Goal: Transaction & Acquisition: Purchase product/service

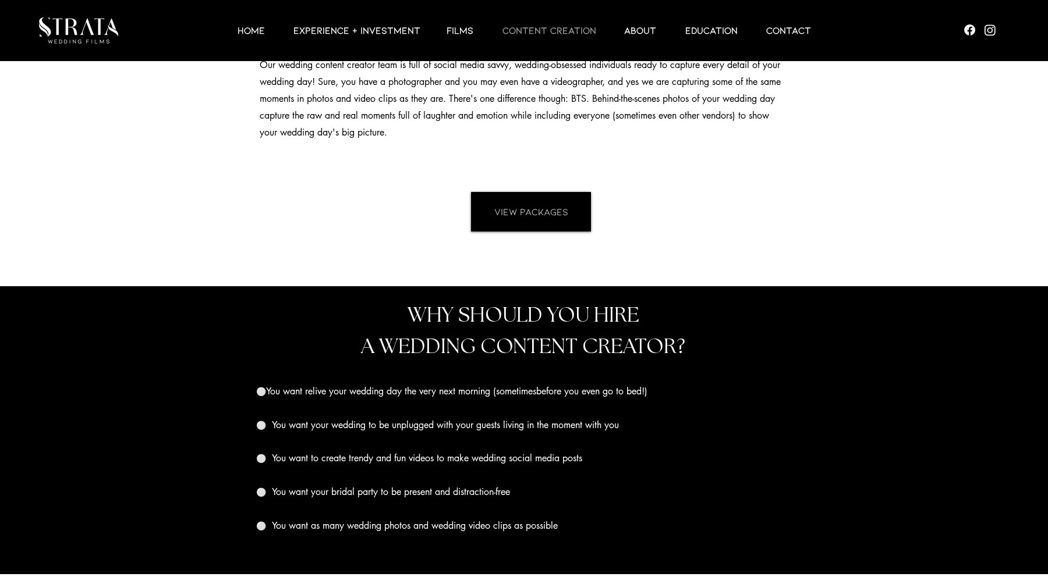
scroll to position [965, 0]
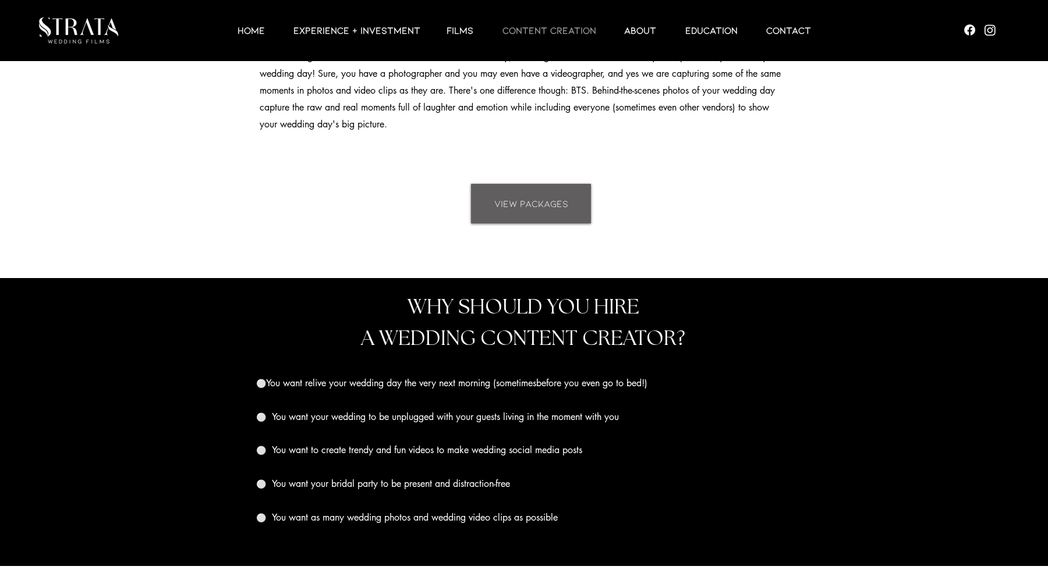
click at [519, 195] on link "VIEW PACKAGES" at bounding box center [531, 204] width 120 height 40
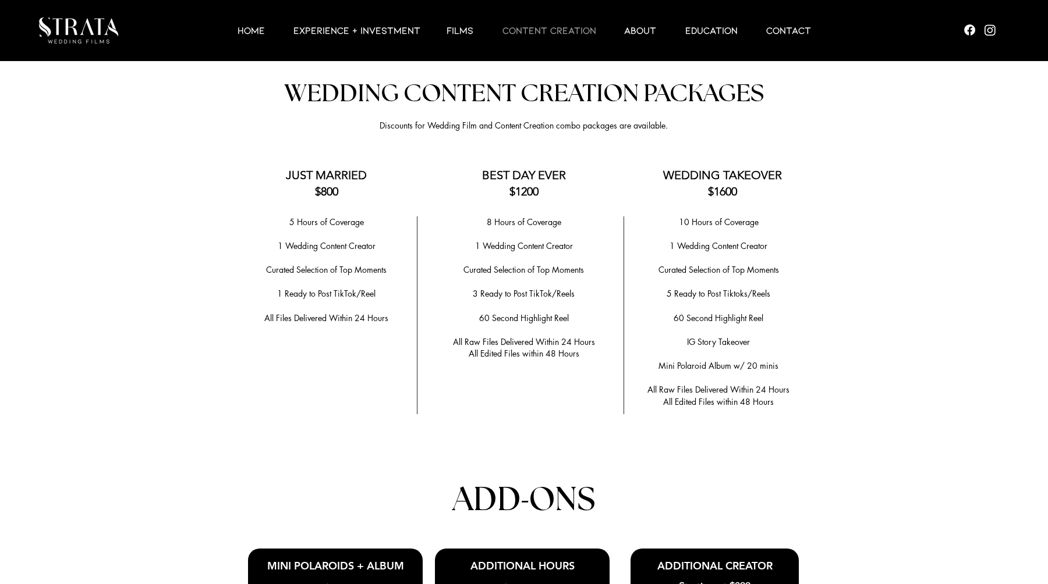
scroll to position [2255, 0]
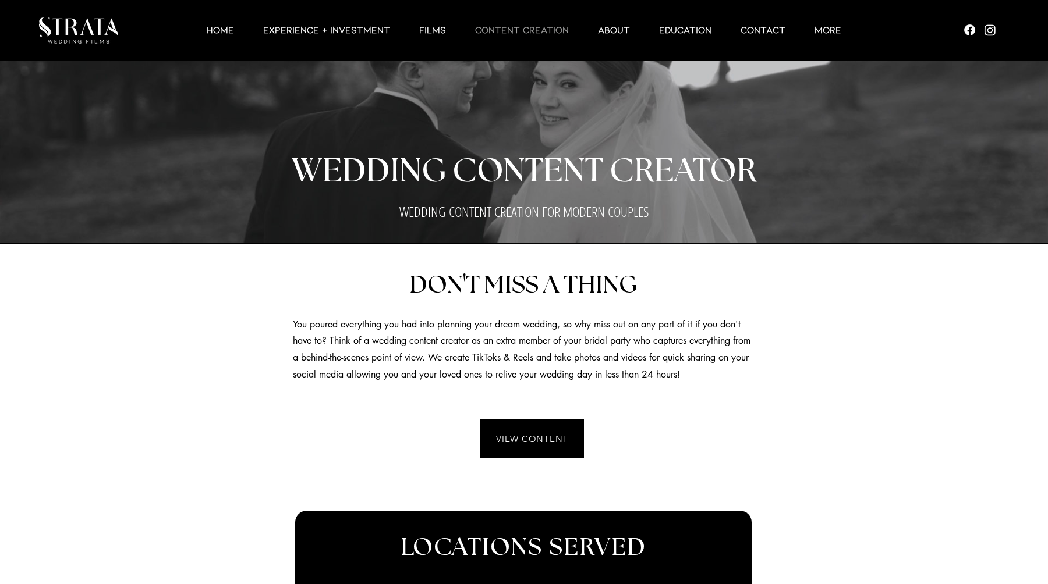
scroll to position [98, 0]
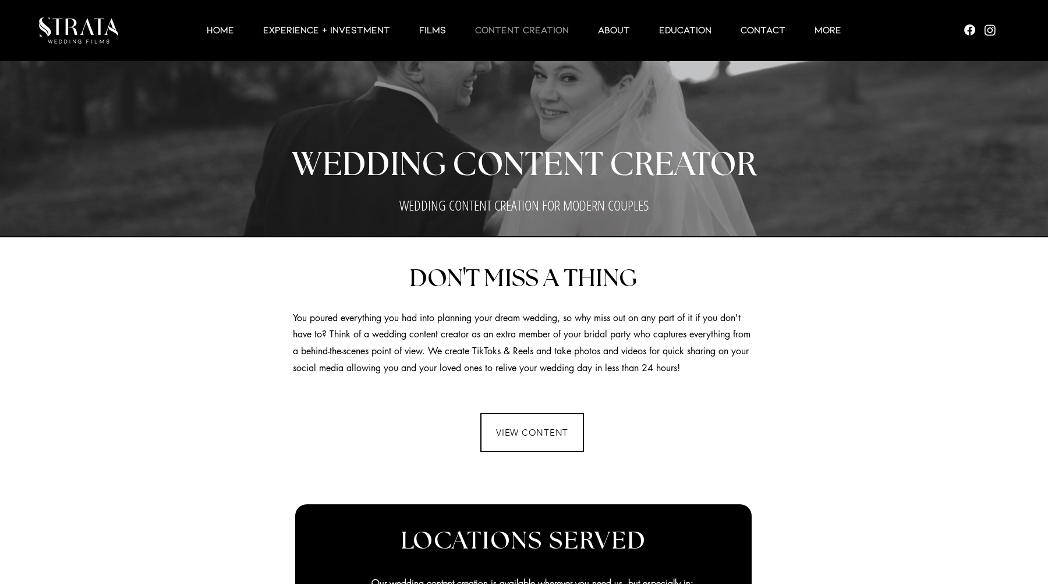
click at [523, 436] on span "VIEW CONTENT" at bounding box center [532, 432] width 72 height 11
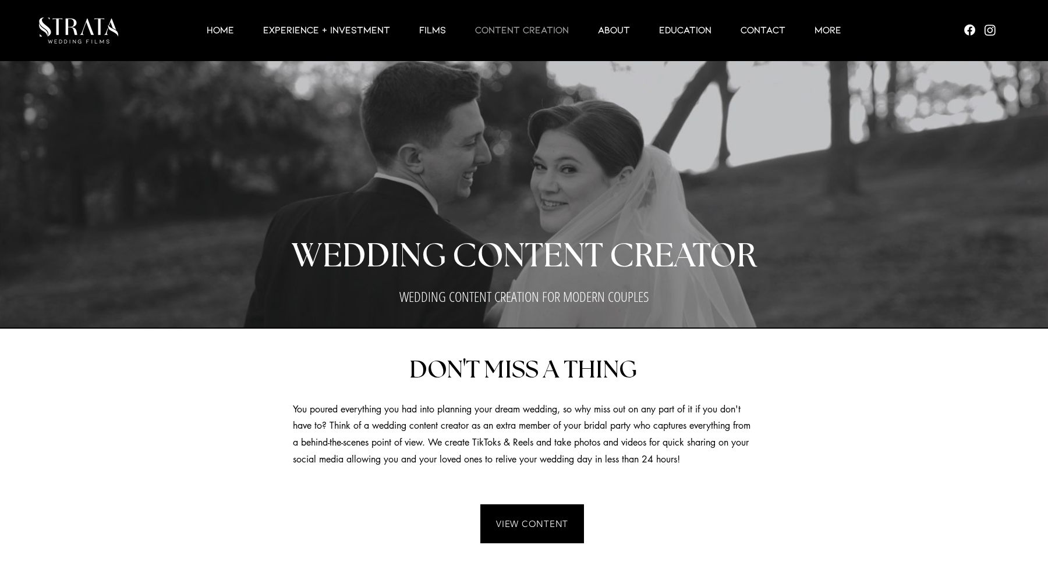
scroll to position [0, 0]
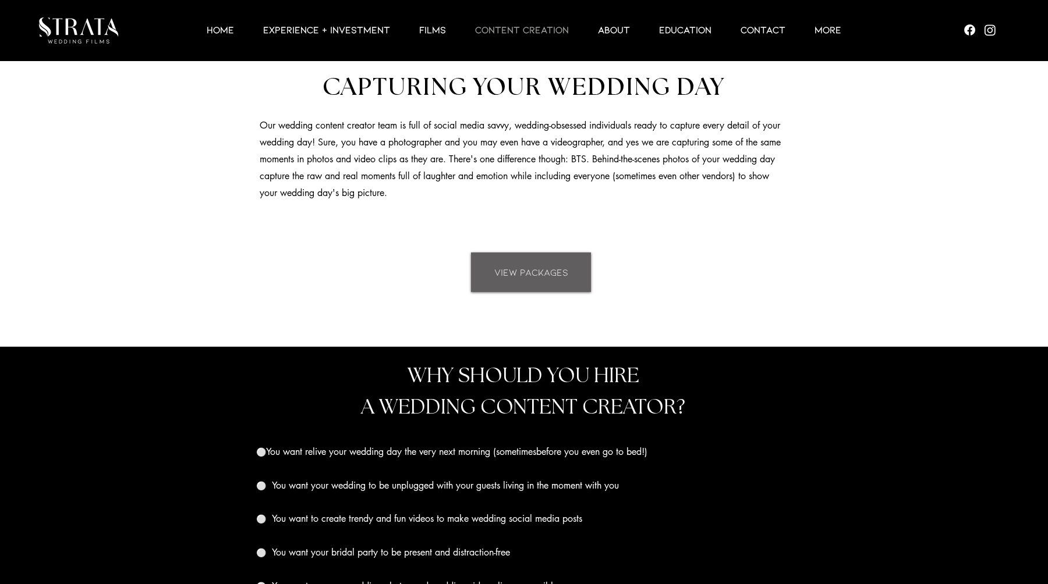
click at [527, 280] on link "VIEW PACKAGES" at bounding box center [531, 273] width 120 height 40
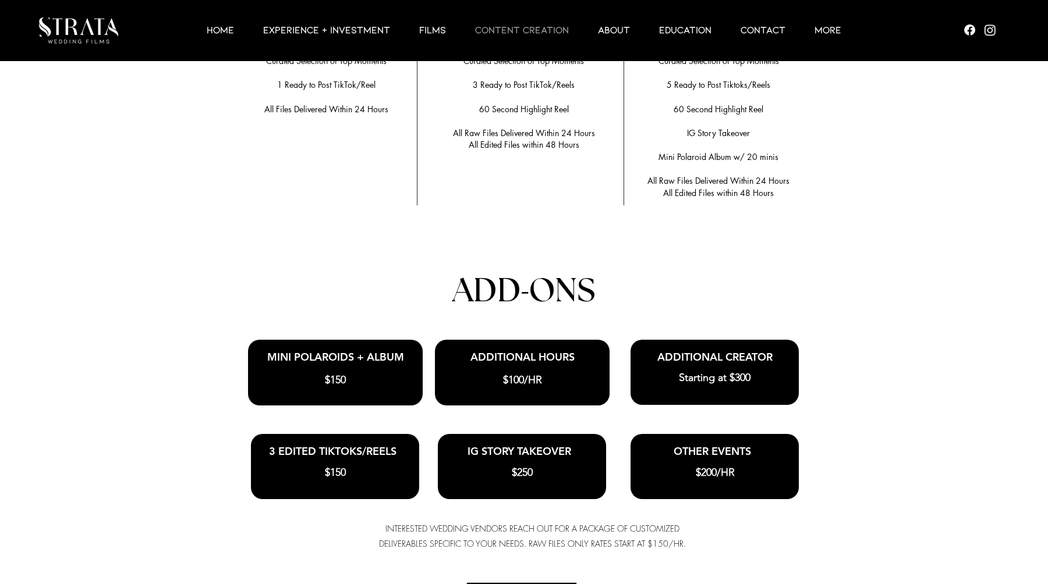
scroll to position [2451, 0]
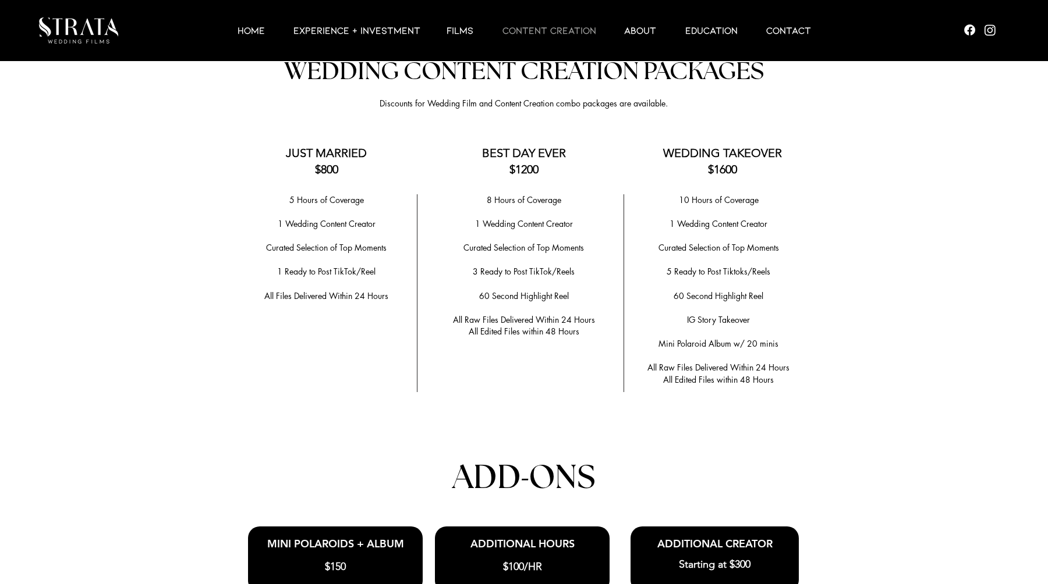
scroll to position [2274, 0]
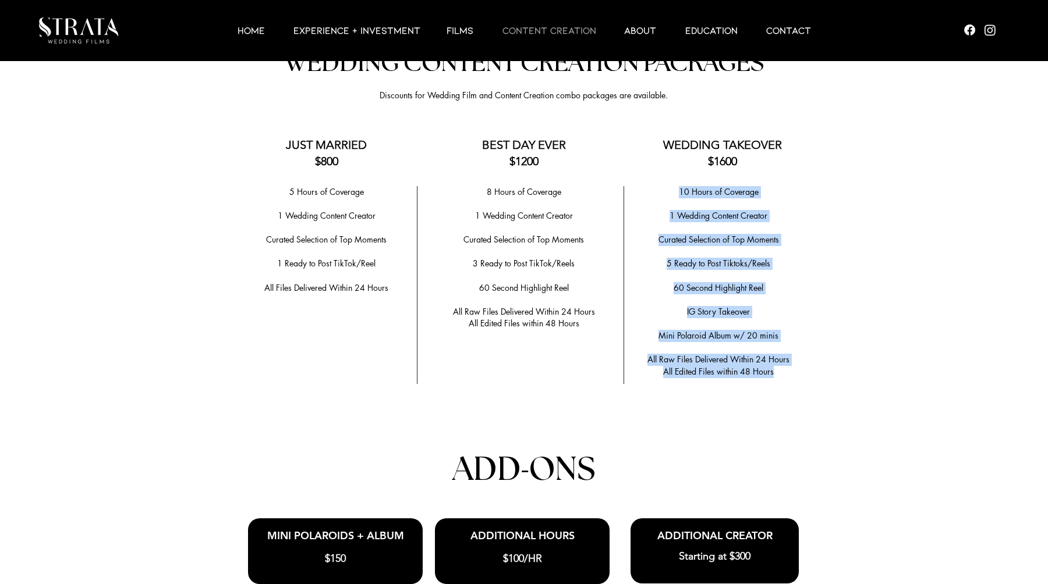
drag, startPoint x: 784, startPoint y: 362, endPoint x: 678, endPoint y: 192, distance: 200.3
click at [678, 192] on div "10 Hours of Coverage ​ 1 Wedding Content Creator ​ Curated Selection of Top Mom…" at bounding box center [718, 282] width 175 height 192
copy div "10 Hours of Coverage ​ 1 Wedding Content Creator ​ Curated Selection of Top Mom…"
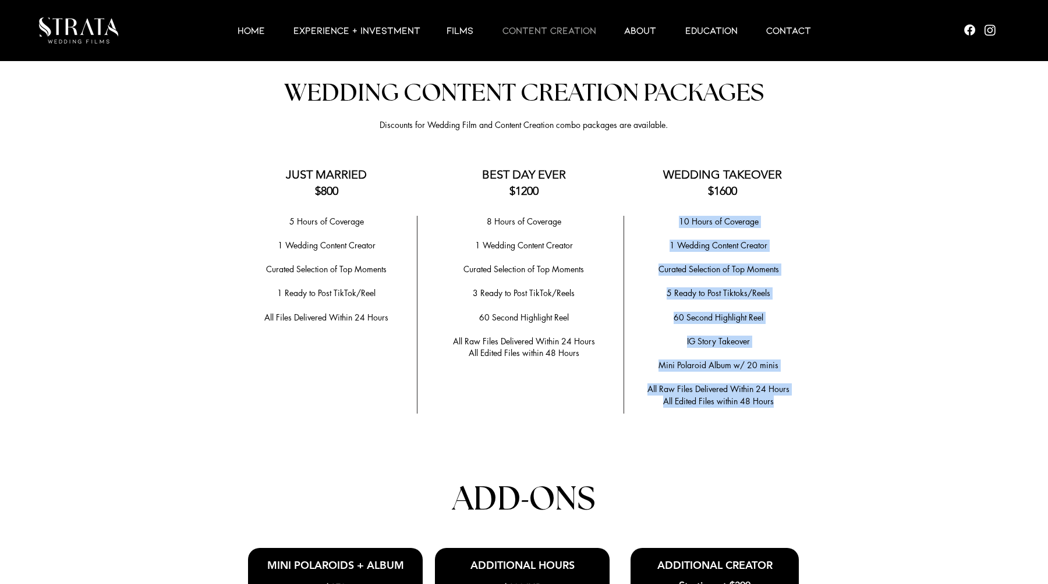
scroll to position [2232, 0]
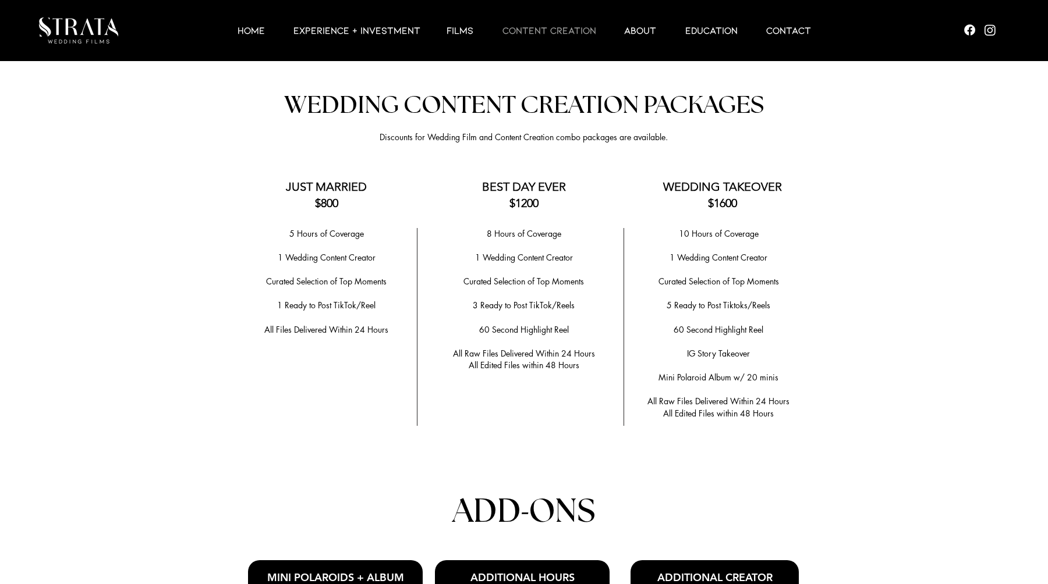
click at [806, 345] on div at bounding box center [524, 468] width 1048 height 828
